Goal: Information Seeking & Learning: Learn about a topic

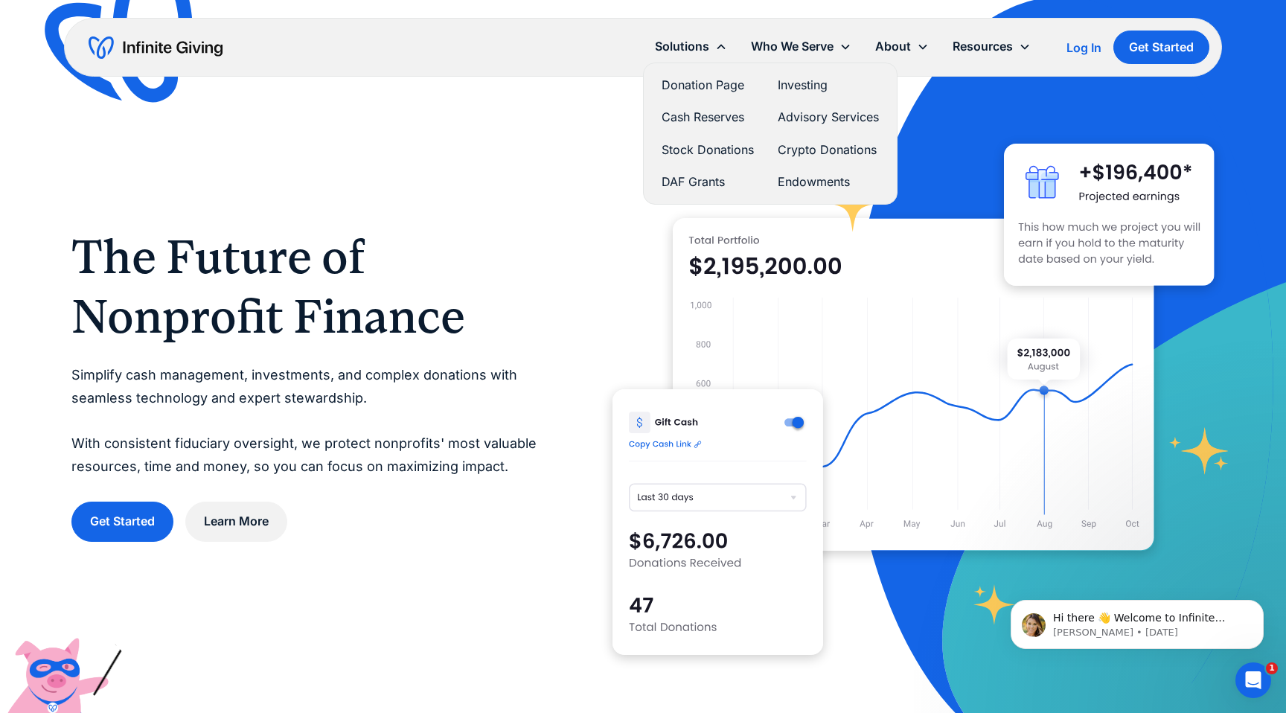
click at [792, 87] on link "Investing" at bounding box center [828, 85] width 101 height 20
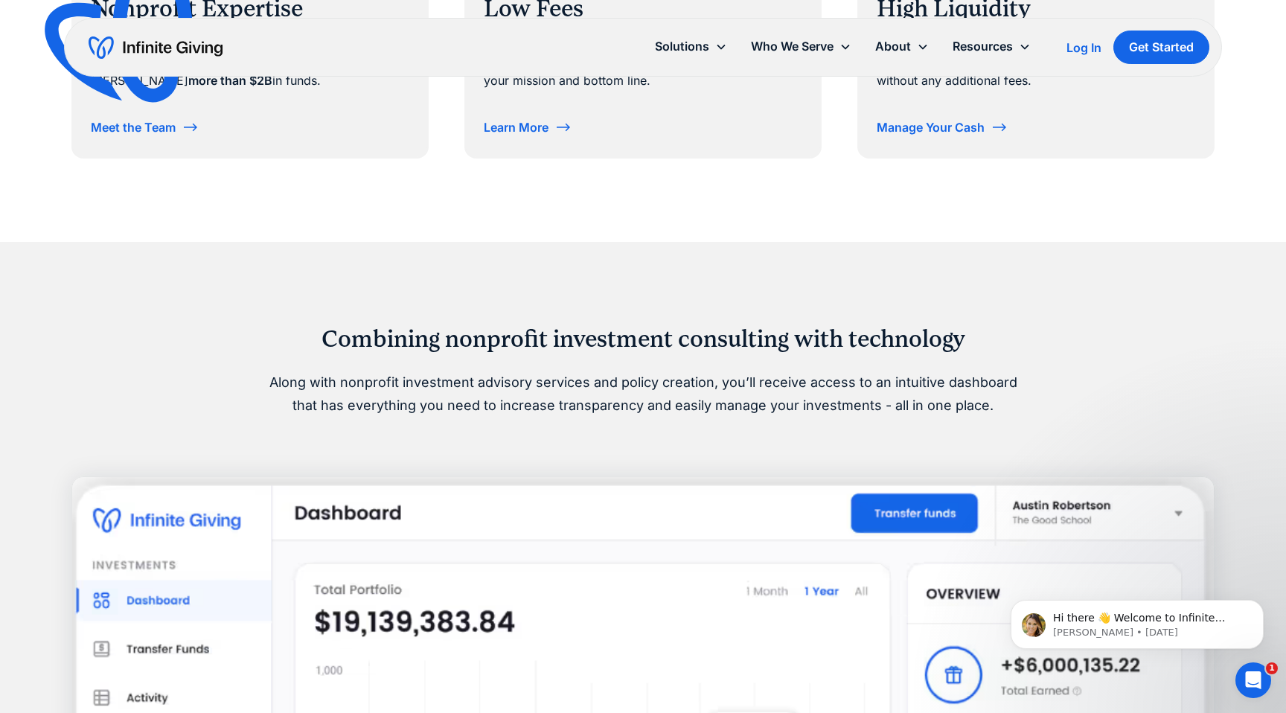
scroll to position [735, 0]
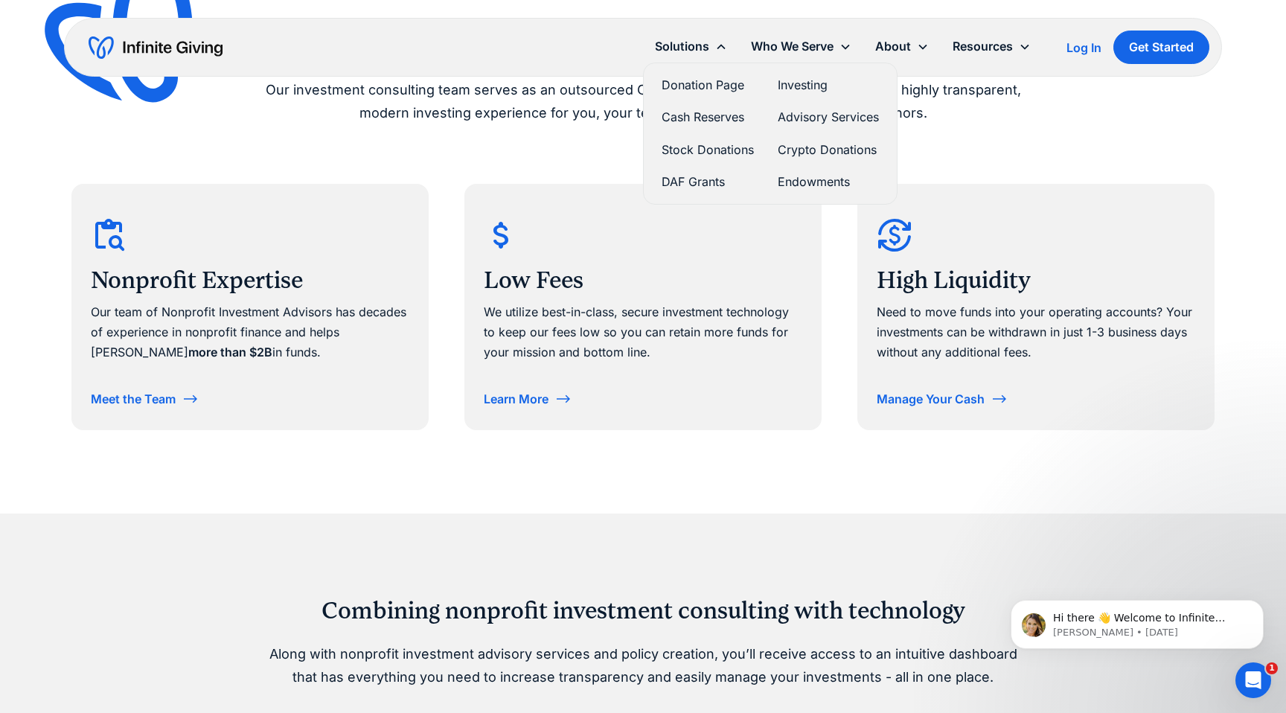
click at [796, 178] on link "Endowments" at bounding box center [828, 182] width 101 height 20
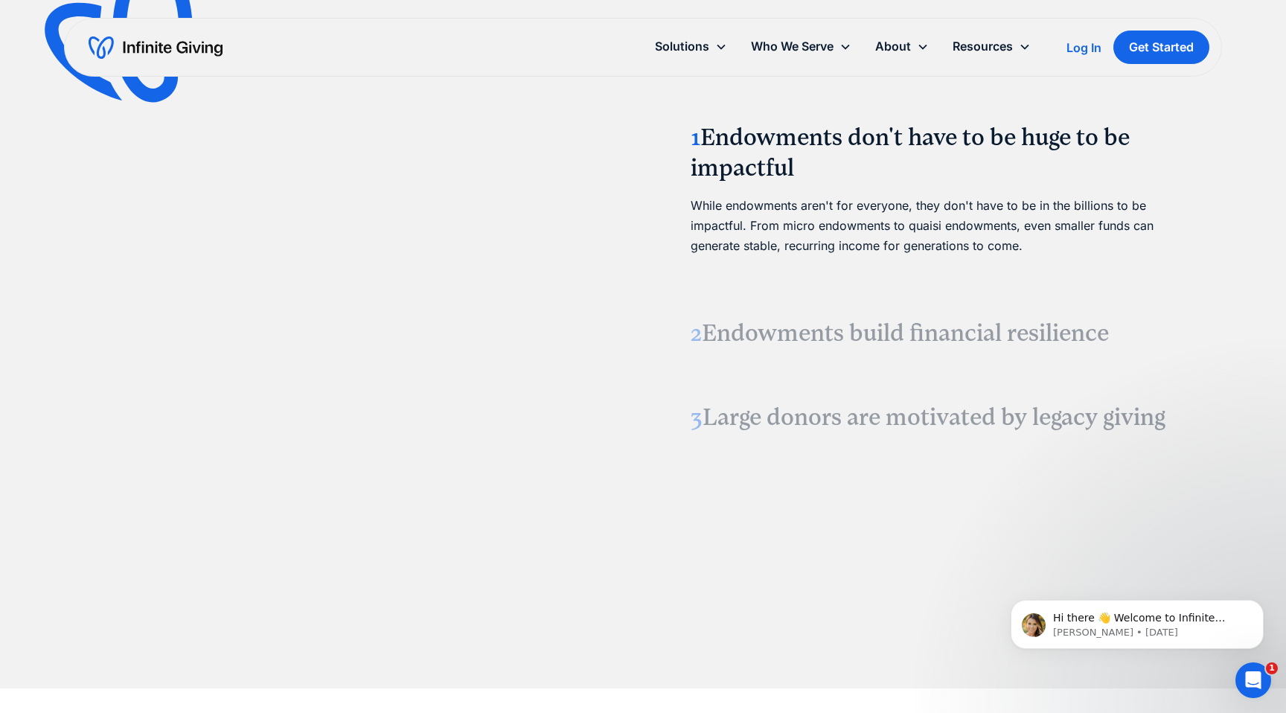
scroll to position [1925, 0]
click at [749, 340] on h3 "2 Endowments build financial resilience" at bounding box center [944, 331] width 506 height 31
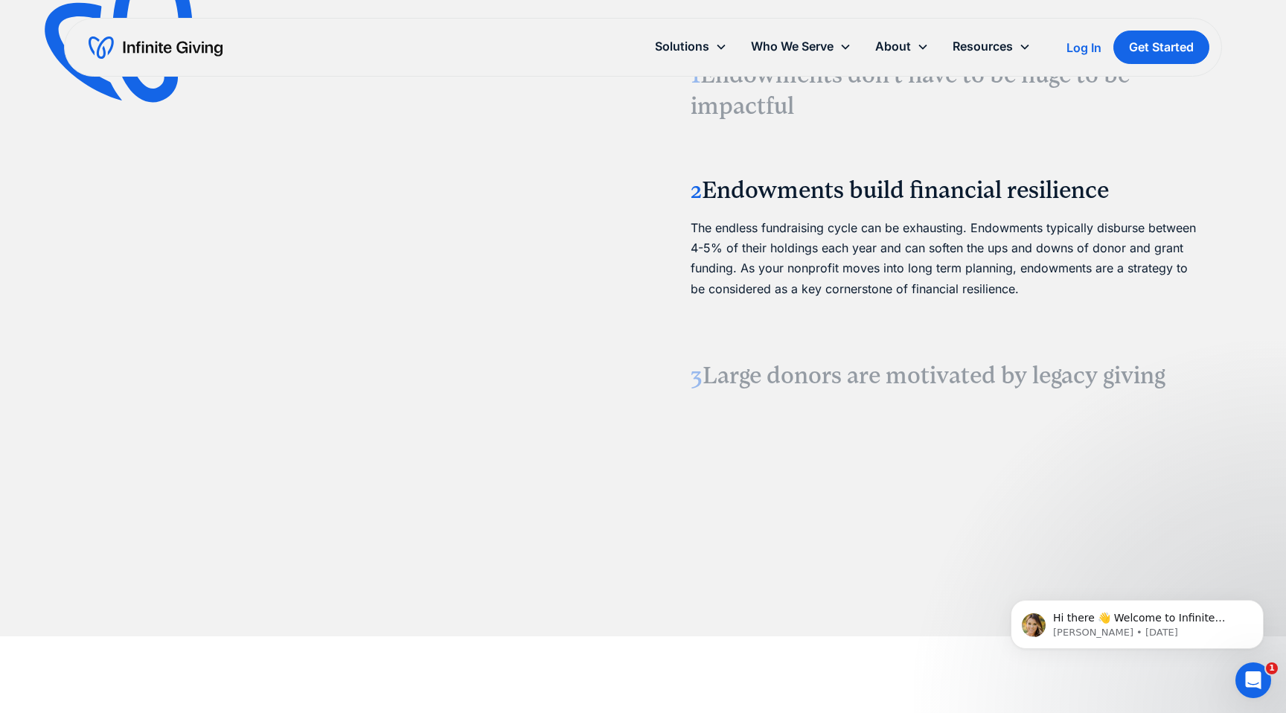
scroll to position [1973, 0]
click at [746, 380] on h3 "3 Large donors are motivated by legacy giving" at bounding box center [944, 378] width 506 height 31
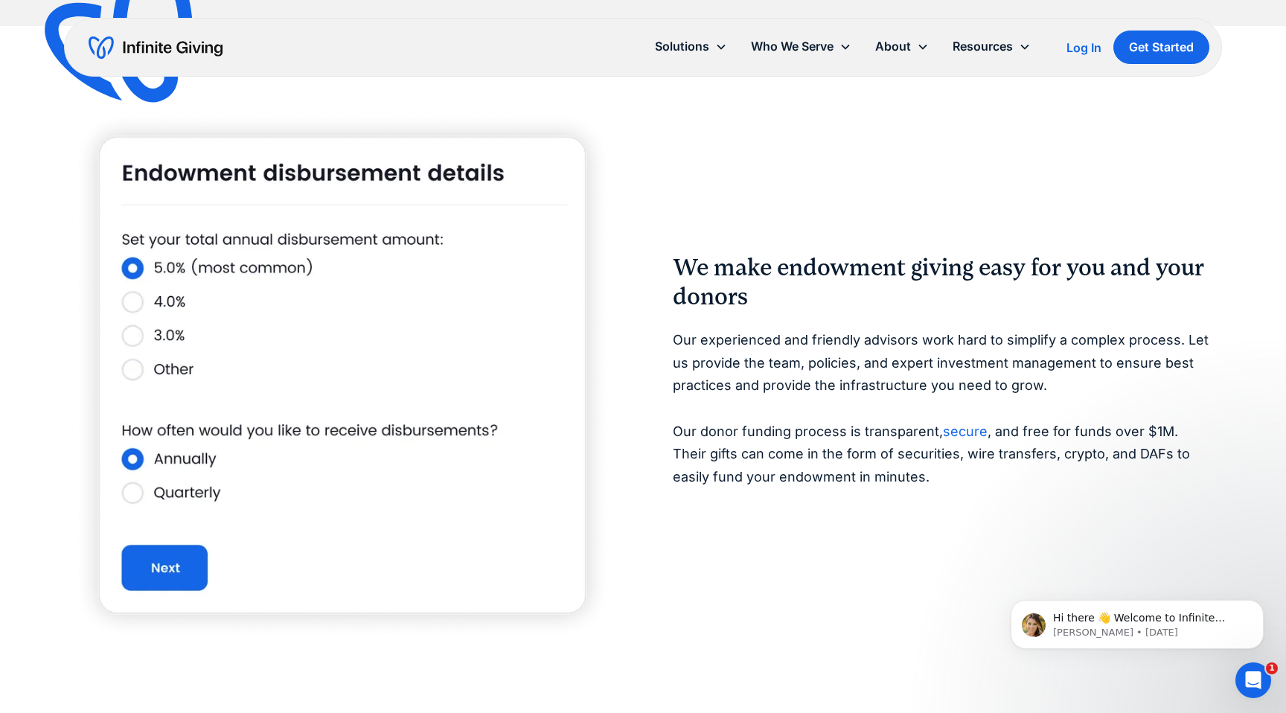
scroll to position [2591, 0]
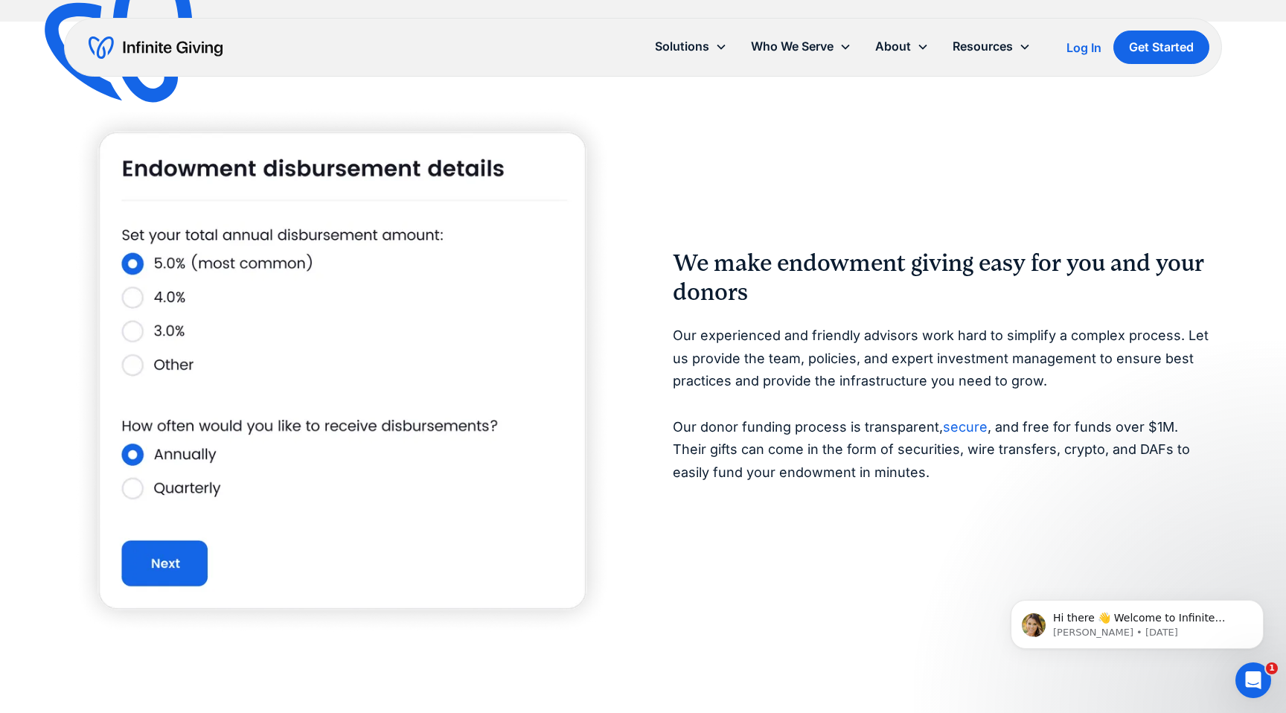
click at [138, 297] on img at bounding box center [342, 371] width 542 height 532
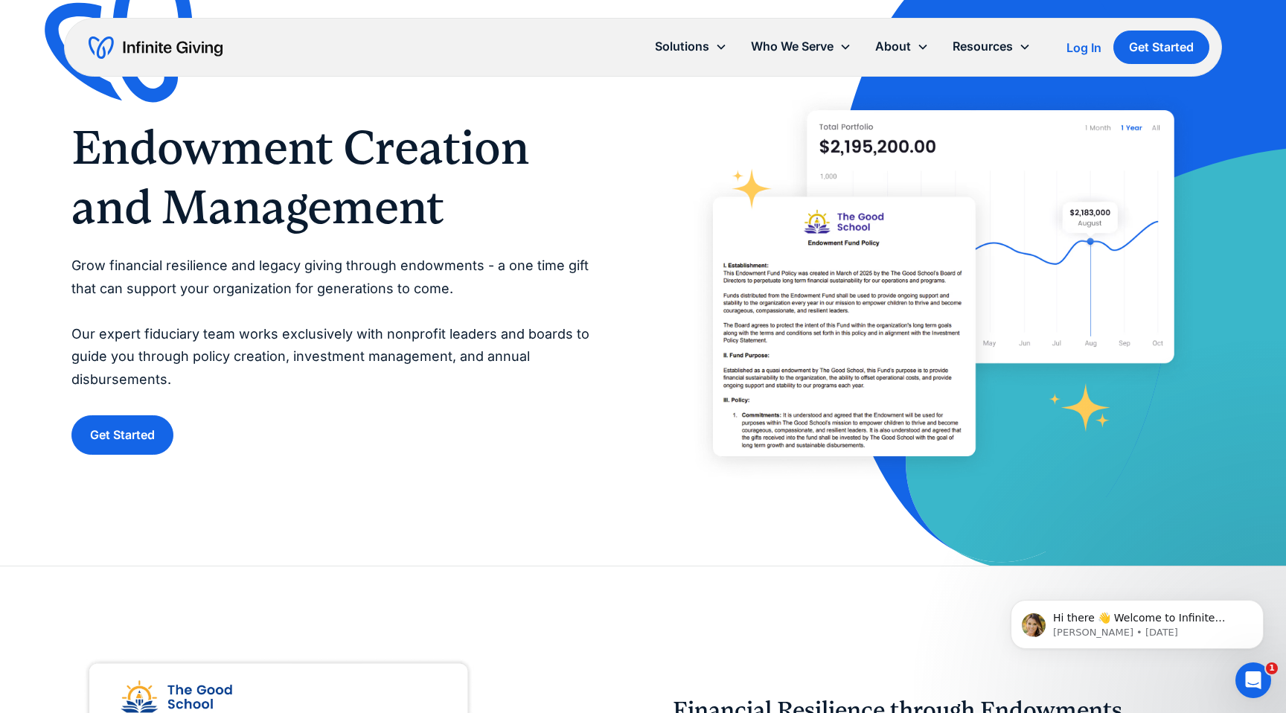
scroll to position [0, 0]
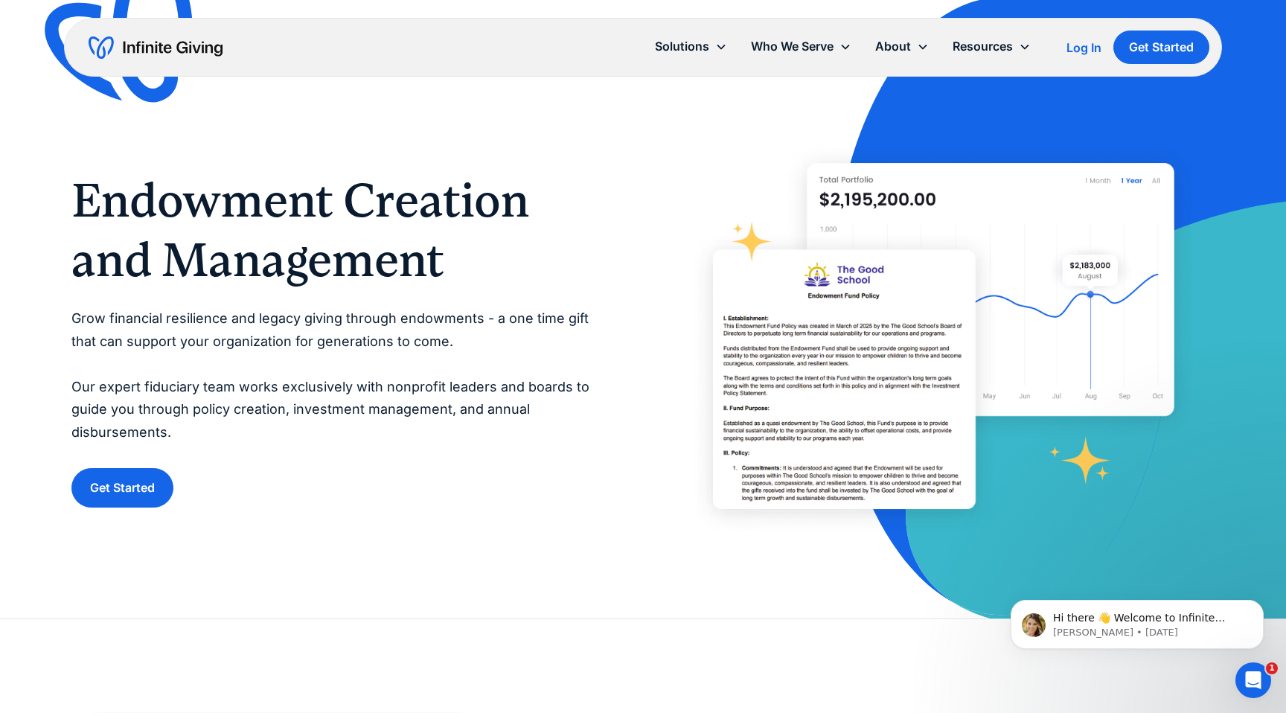
click at [161, 39] on img "home" at bounding box center [156, 48] width 134 height 24
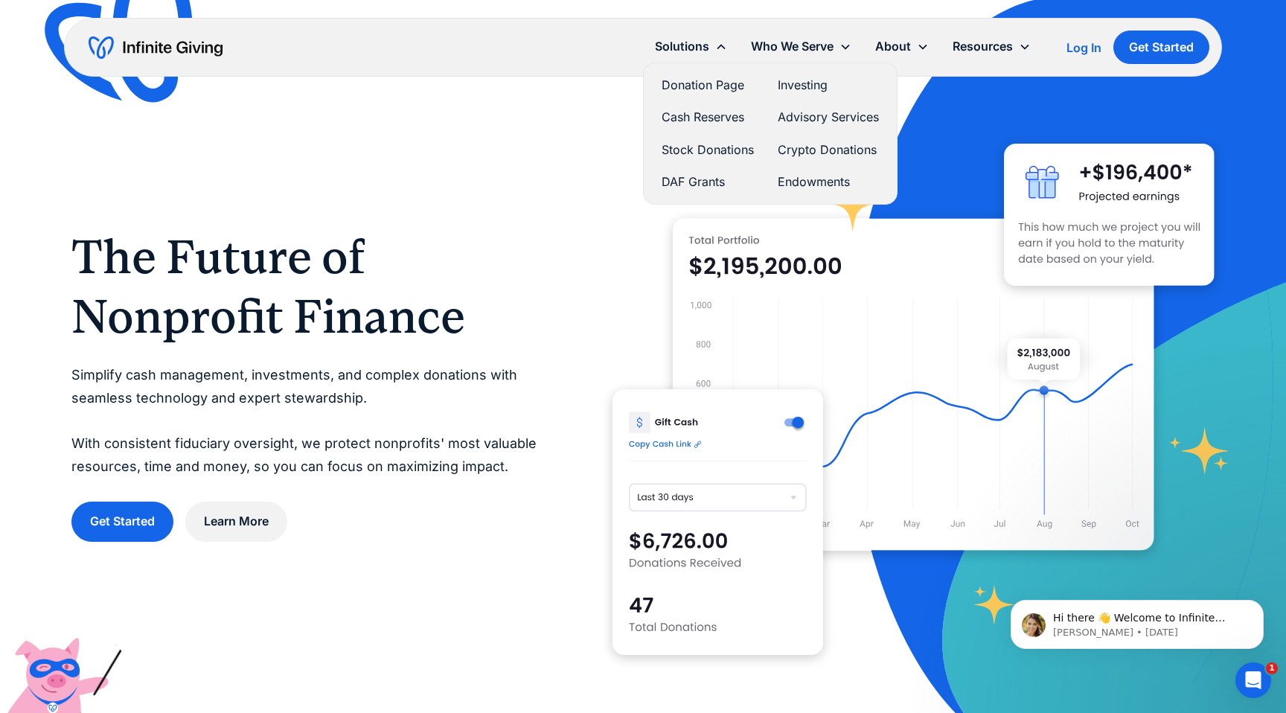
click at [710, 121] on link "Cash Reserves" at bounding box center [708, 117] width 92 height 20
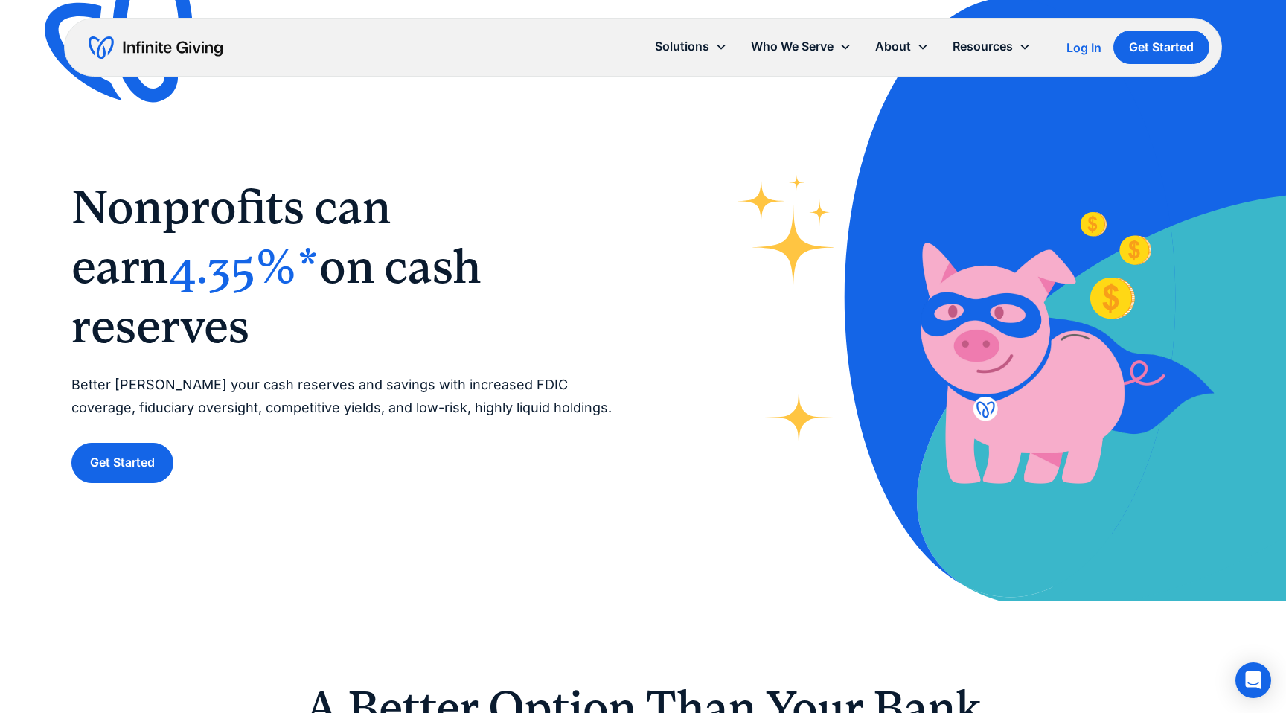
click at [129, 48] on img "home" at bounding box center [156, 48] width 134 height 24
